Goal: Information Seeking & Learning: Find specific fact

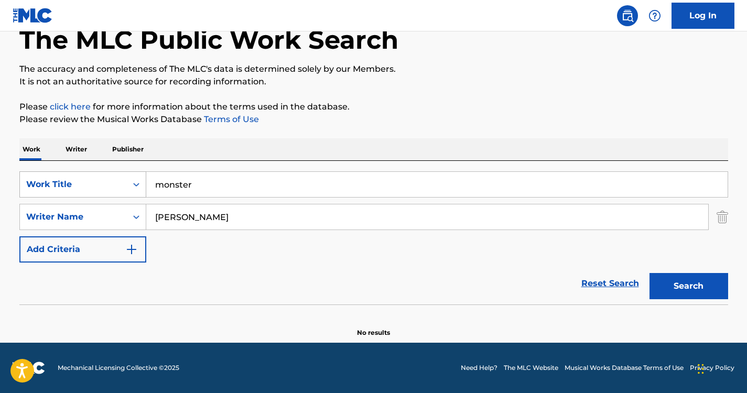
drag, startPoint x: 205, startPoint y: 181, endPoint x: 99, endPoint y: 173, distance: 106.2
click at [99, 173] on div "SearchWithCriteriae8801e4f-04aa-4da3-96ef-b2bd779f1efa Work Title monster" at bounding box center [373, 185] width 709 height 26
paste input "Have Yourself A Merry Little Christmas"
type input "Have Yourself A Merry Little Christmas"
click at [273, 146] on div "Work Writer Publisher" at bounding box center [373, 149] width 709 height 22
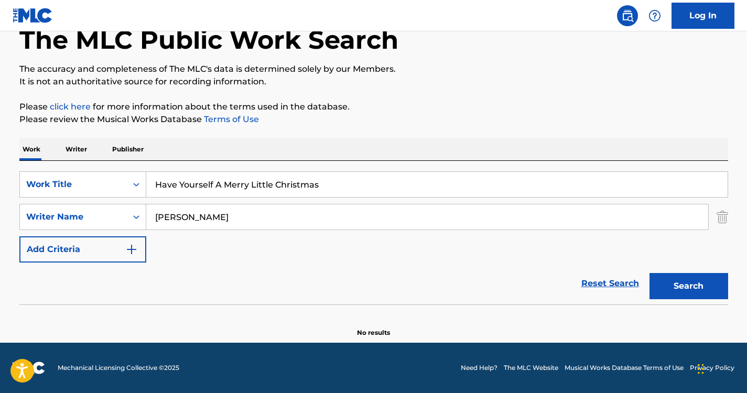
drag, startPoint x: 249, startPoint y: 221, endPoint x: 47, endPoint y: 199, distance: 202.6
click at [47, 199] on div "SearchWithCriteriae8801e4f-04aa-4da3-96ef-b2bd779f1efa Work Title Have Yourself…" at bounding box center [373, 217] width 709 height 91
type input "[PERSON_NAME]"
click at [656, 278] on button "Search" at bounding box center [689, 286] width 79 height 26
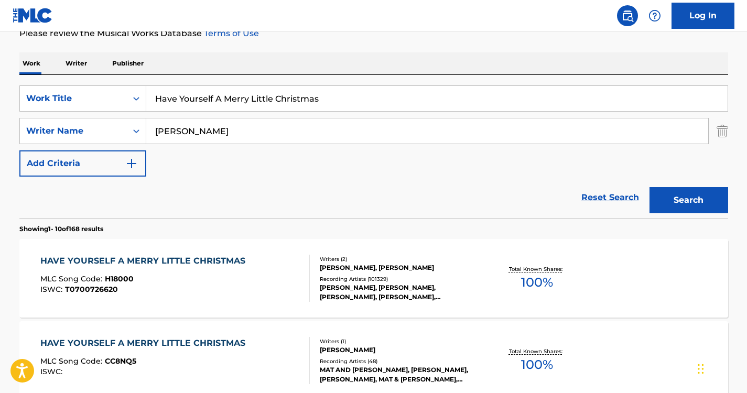
scroll to position [154, 0]
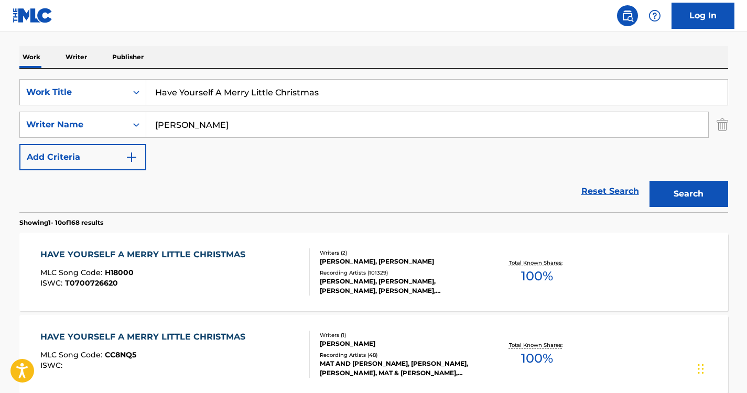
click at [216, 249] on div "HAVE YOURSELF A MERRY LITTLE CHRISTMAS" at bounding box center [145, 255] width 210 height 13
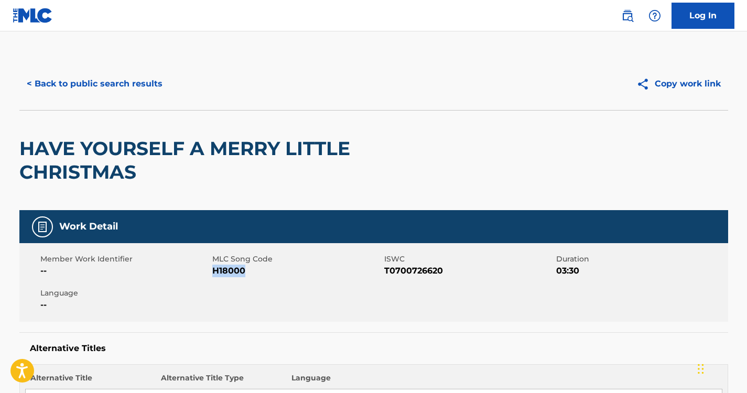
drag, startPoint x: 247, startPoint y: 271, endPoint x: 212, endPoint y: 275, distance: 34.4
click at [212, 275] on span "H18000" at bounding box center [296, 271] width 169 height 13
copy span "H18000"
click at [83, 81] on button "< Back to public search results" at bounding box center [94, 84] width 151 height 26
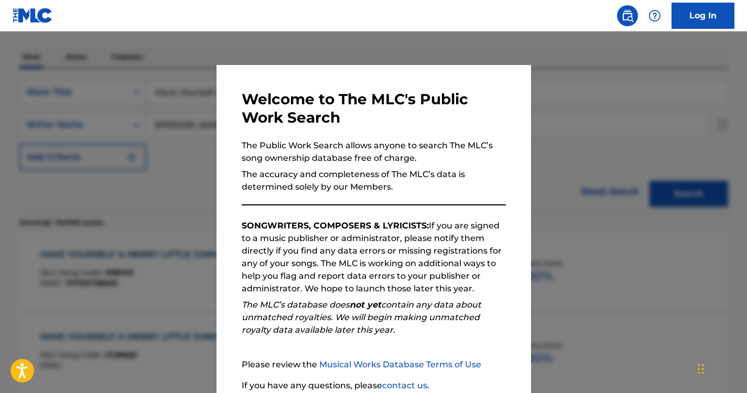
click at [186, 120] on div at bounding box center [373, 227] width 747 height 393
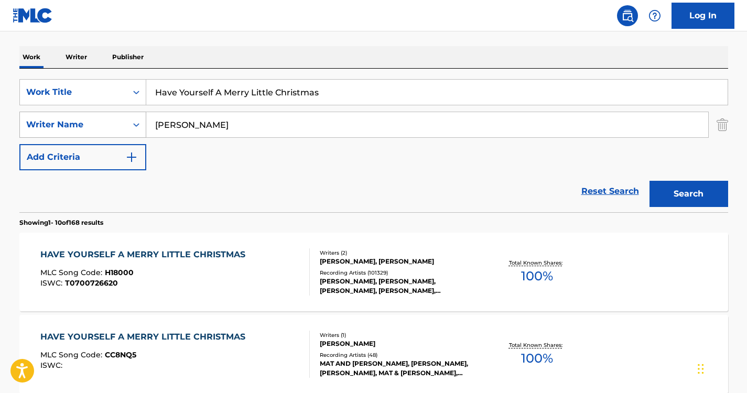
drag, startPoint x: 222, startPoint y: 123, endPoint x: 85, endPoint y: 114, distance: 137.2
click at [85, 114] on div "SearchWithCriteria82d07ab8-859d-46ac-8a44-4a28ce86789b Writer Name [PERSON_NAME]" at bounding box center [373, 125] width 709 height 26
click at [650, 181] on button "Search" at bounding box center [689, 194] width 79 height 26
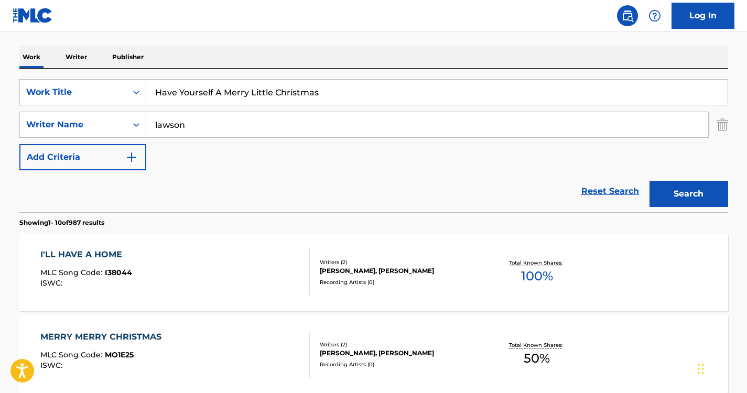
drag, startPoint x: 320, startPoint y: 117, endPoint x: 69, endPoint y: 106, distance: 251.5
click at [69, 106] on div "SearchWithCriteriae8801e4f-04aa-4da3-96ef-b2bd779f1efa Work Title Have Yourself…" at bounding box center [373, 124] width 709 height 91
paste input "[PERSON_NAME]"
type input "[PERSON_NAME]"
click at [703, 199] on button "Search" at bounding box center [689, 194] width 79 height 26
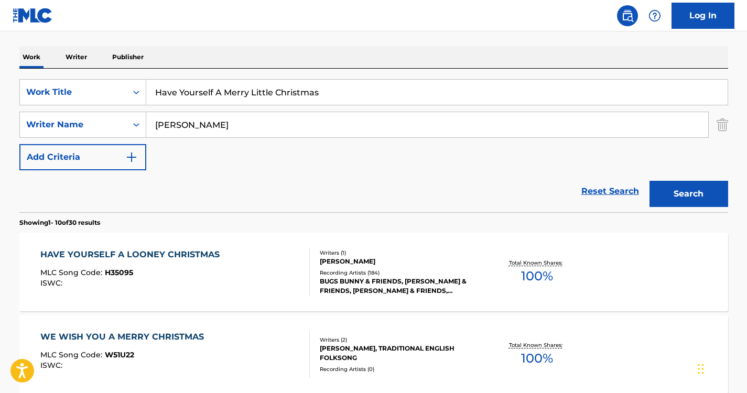
click at [196, 248] on div "HAVE YOURSELF A LOONEY CHRISTMAS MLC Song Code : H35095 ISWC : Writers ( 1 ) [P…" at bounding box center [373, 272] width 709 height 79
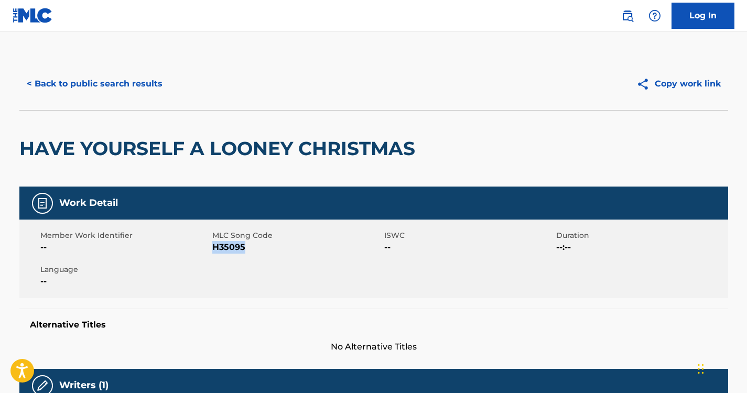
drag, startPoint x: 244, startPoint y: 246, endPoint x: 212, endPoint y: 248, distance: 32.1
click at [212, 248] on span "H35095" at bounding box center [296, 247] width 169 height 13
copy span "H35095"
